Goal: Task Accomplishment & Management: Manage account settings

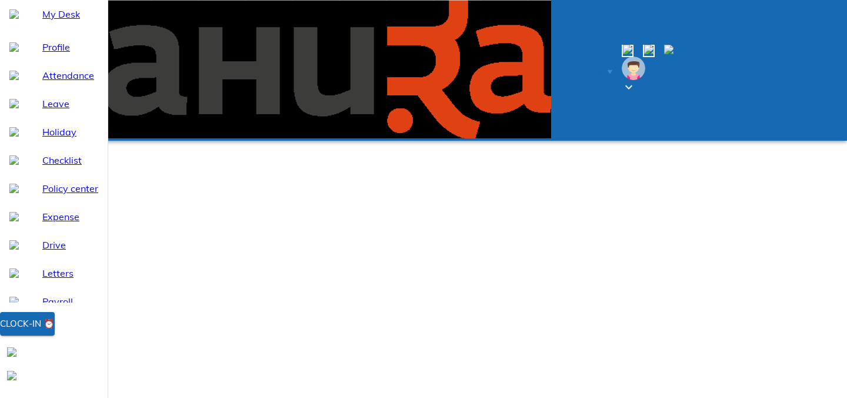
select select "8"
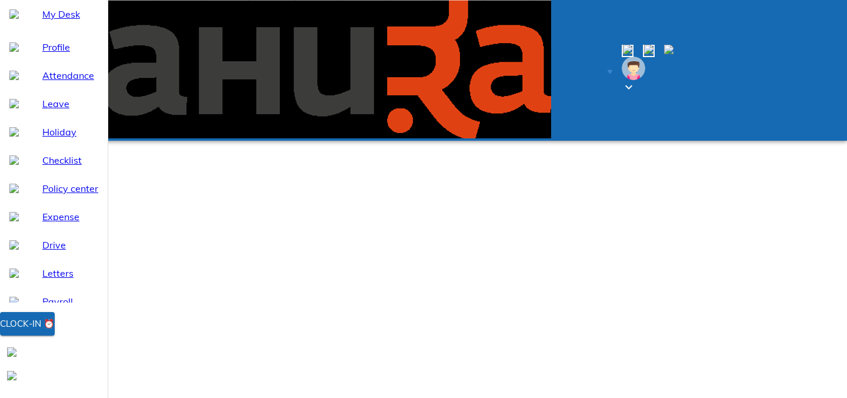
type input "09:33"
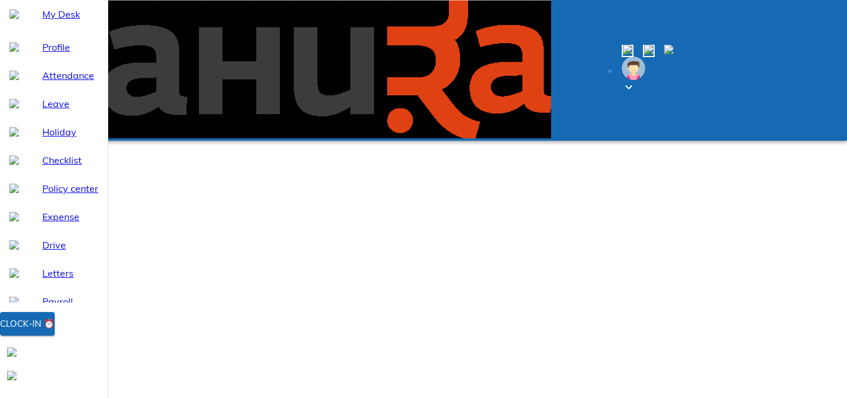
type textarea "f"
type textarea "x"
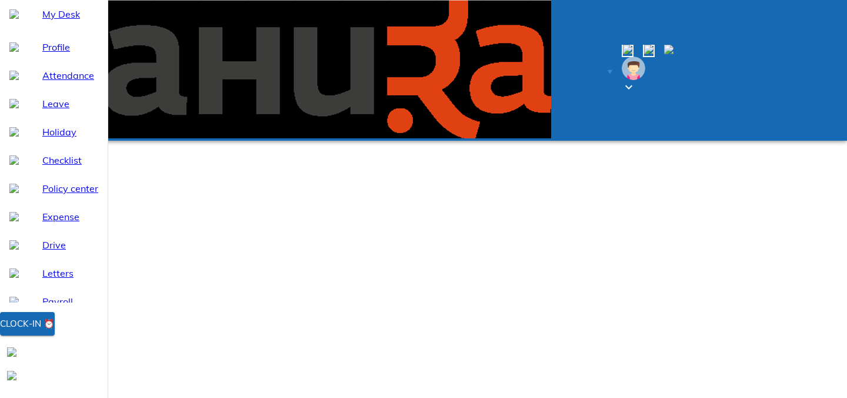
type textarea "fo"
type textarea "x"
type textarea "for"
type textarea "x"
type textarea "forg"
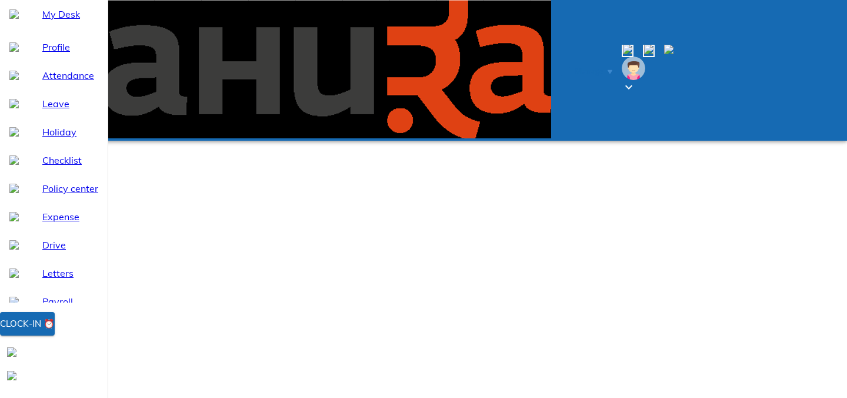
type textarea "x"
type textarea "forgo"
type textarea "x"
type textarea "forgot"
type textarea "x"
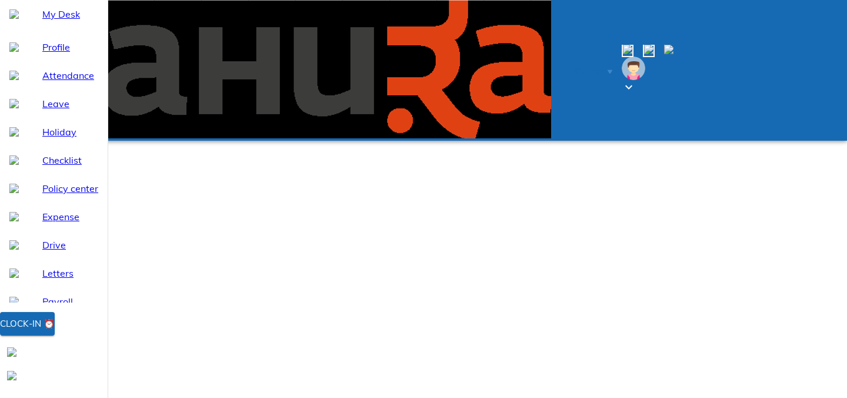
type textarea "forgot"
type textarea "x"
